Goal: Task Accomplishment & Management: Use online tool/utility

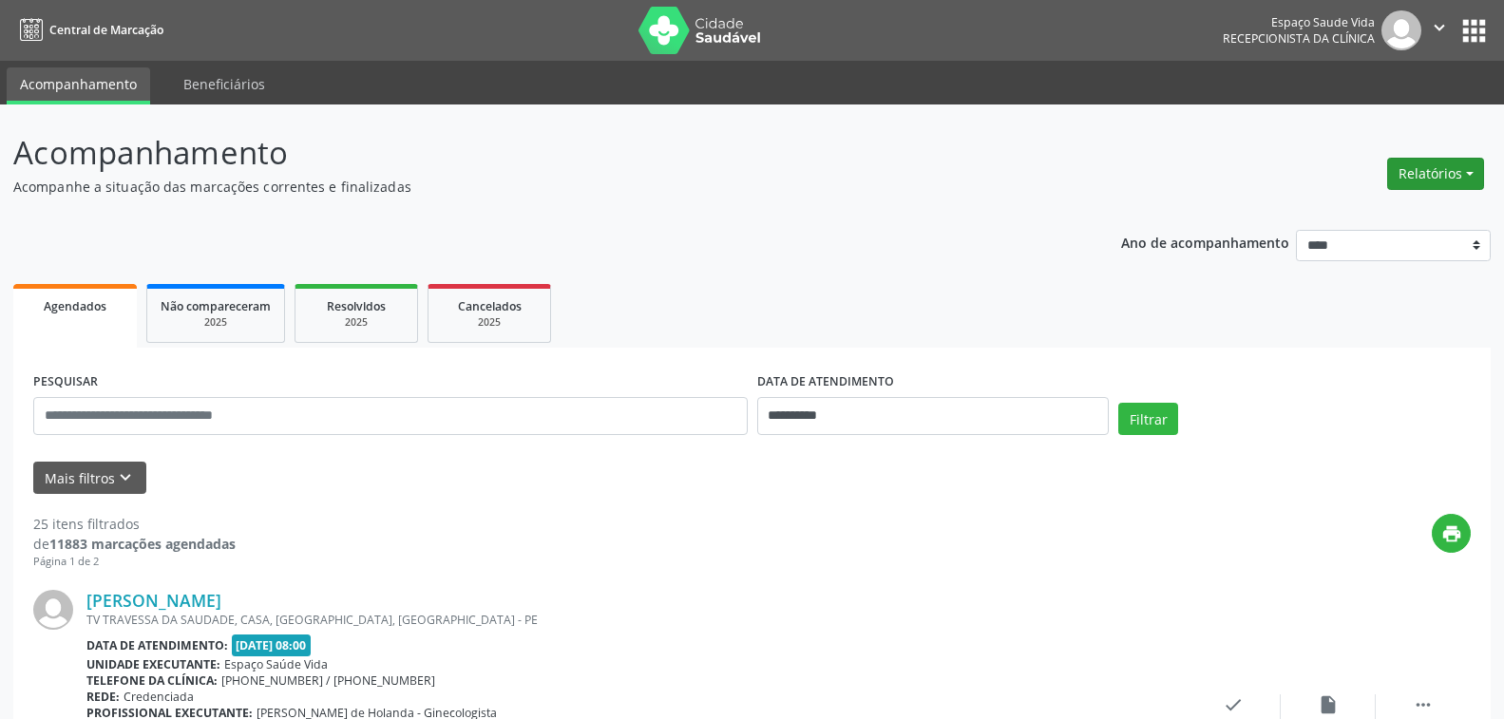
click at [1407, 180] on button "Relatórios" at bounding box center [1436, 174] width 97 height 32
click at [1329, 222] on link "Agendamentos" at bounding box center [1383, 214] width 204 height 27
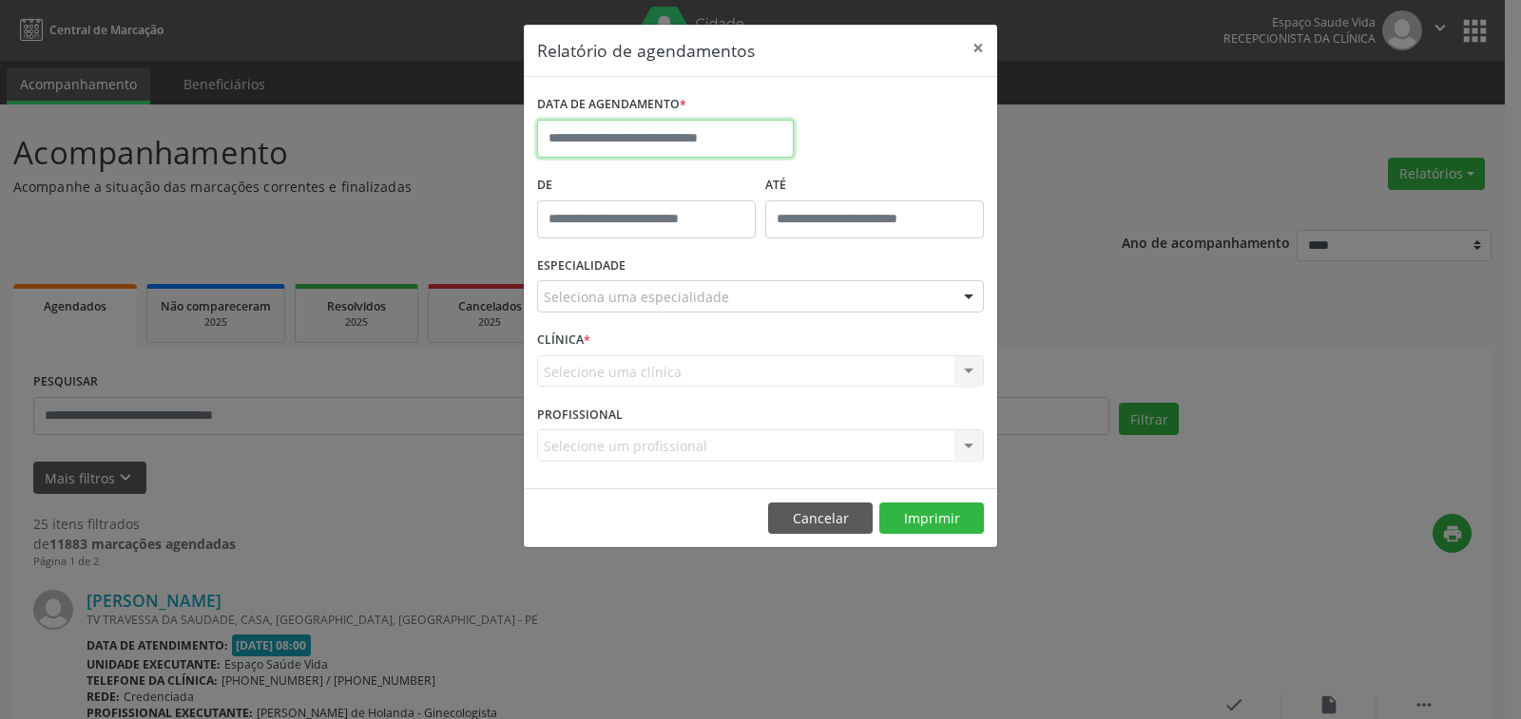
click at [605, 144] on body "**********" at bounding box center [760, 359] width 1521 height 719
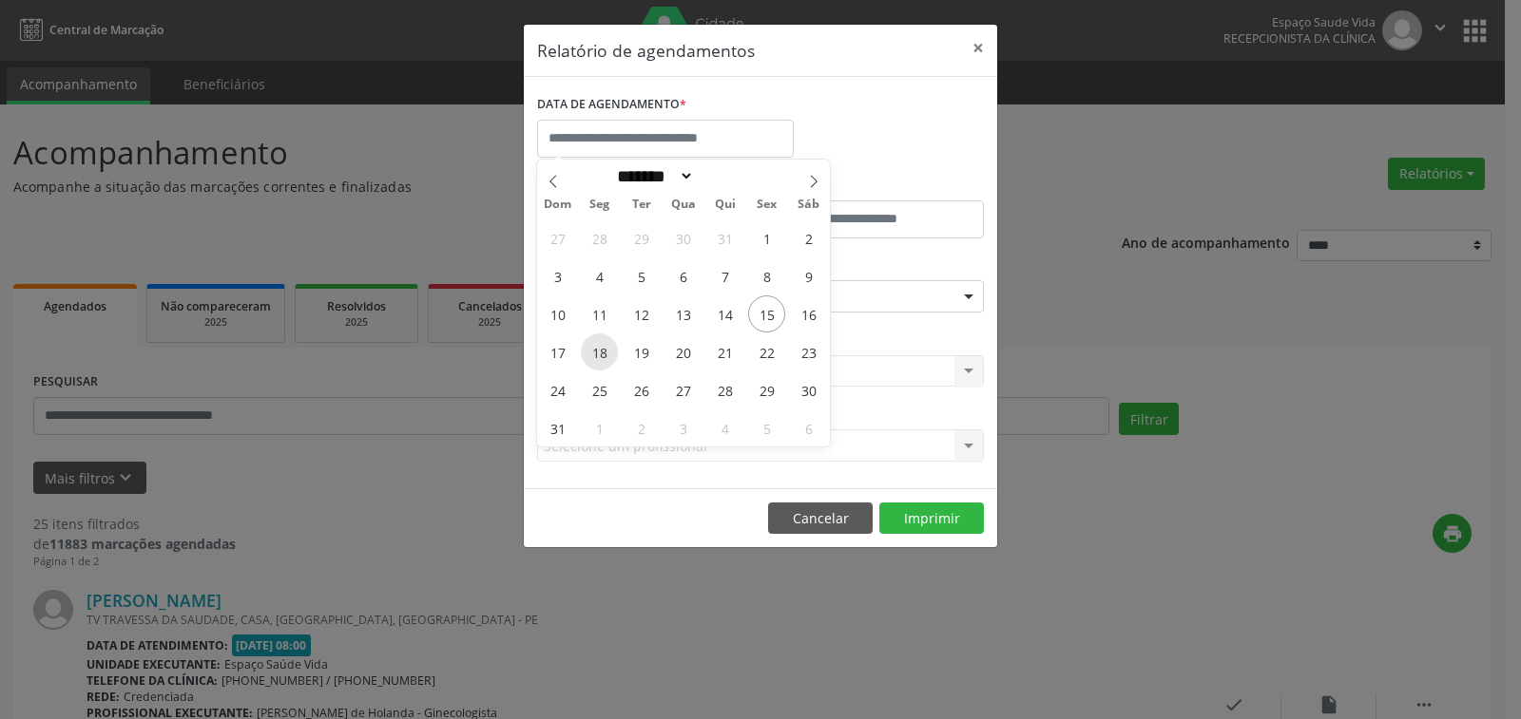
click at [598, 349] on span "18" at bounding box center [599, 352] width 37 height 37
type input "**********"
click at [598, 349] on span "18" at bounding box center [599, 352] width 37 height 37
click at [598, 351] on div "CLÍNICA * Selecione uma clínica Nenhum resultado encontrado para: " " Não há ne…" at bounding box center [760, 363] width 456 height 74
click at [598, 352] on div "CLÍNICA * Selecione uma clínica Nenhum resultado encontrado para: " " Não há ne…" at bounding box center [760, 363] width 456 height 74
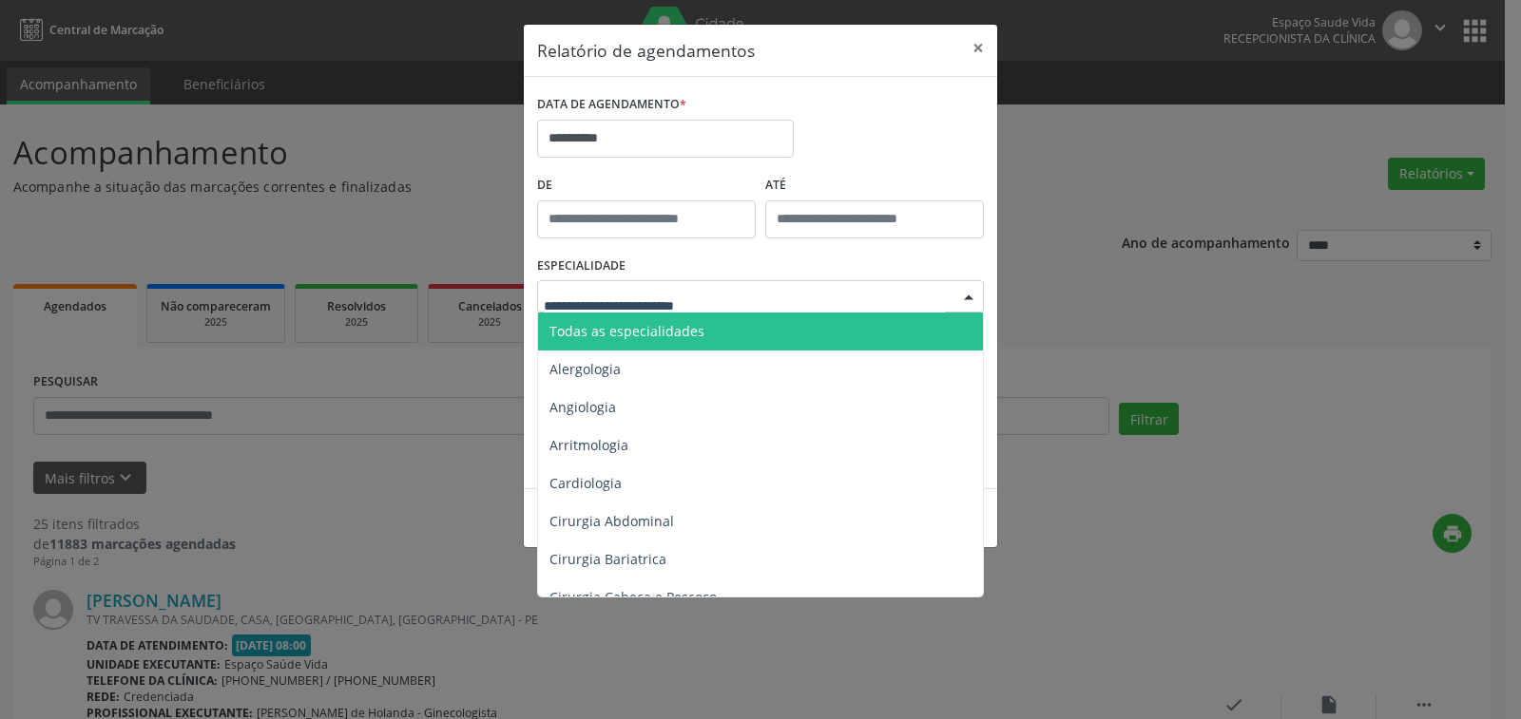
click at [670, 287] on input "text" at bounding box center [744, 306] width 401 height 38
click at [674, 328] on span "Todas as especialidades" at bounding box center [626, 331] width 155 height 18
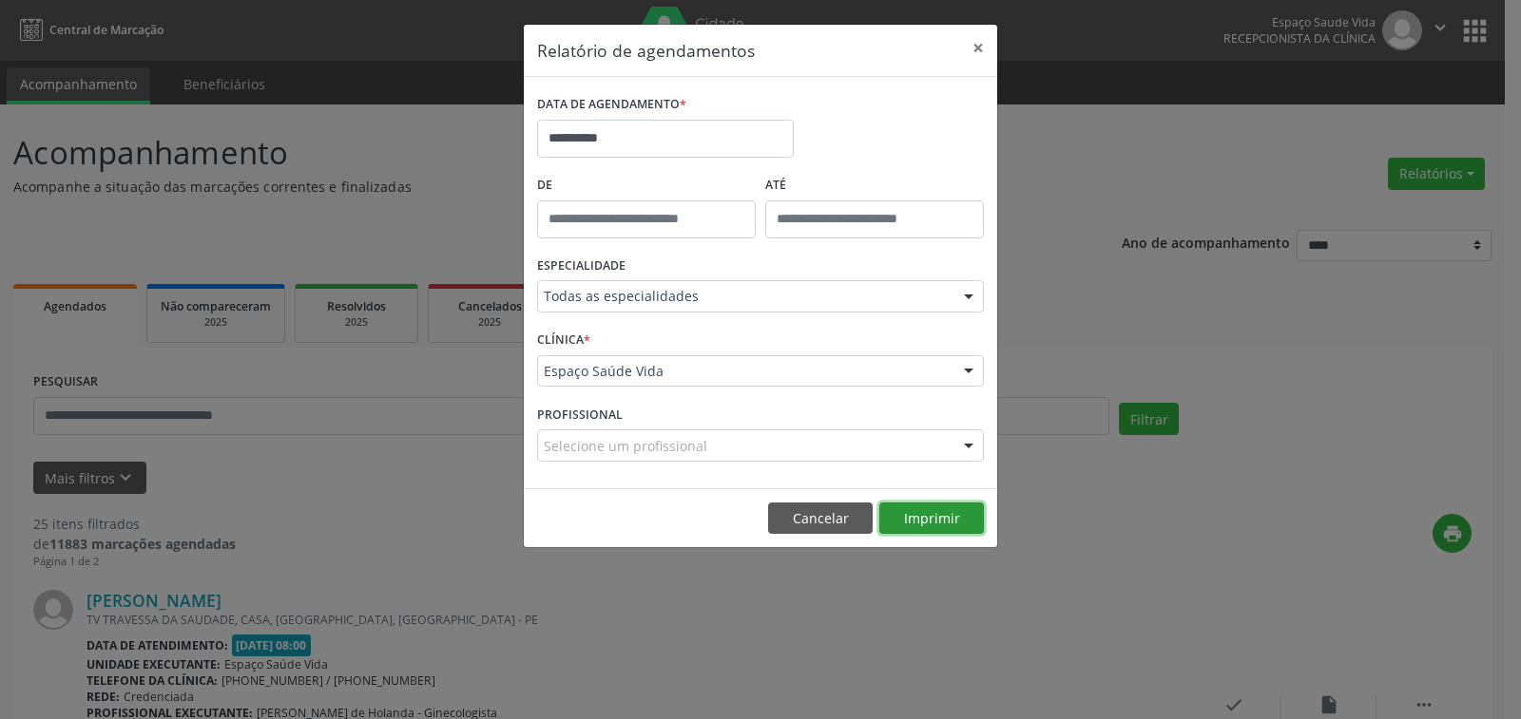
click at [922, 519] on button "Imprimir" at bounding box center [931, 519] width 105 height 32
